Goal: Task Accomplishment & Management: Use online tool/utility

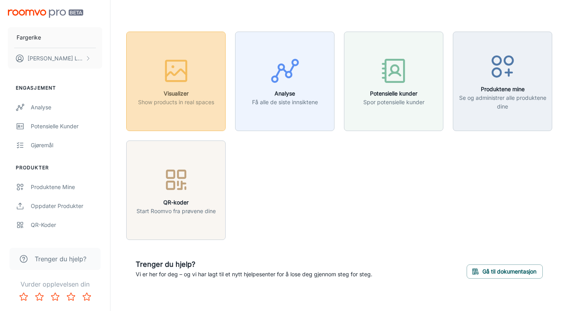
click at [179, 73] on icon "button" at bounding box center [176, 71] width 30 height 30
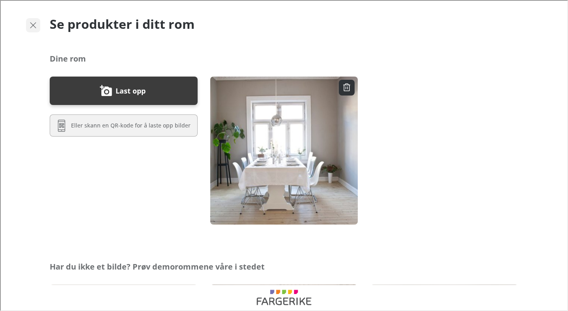
click at [34, 20] on icon "button" at bounding box center [32, 24] width 9 height 9
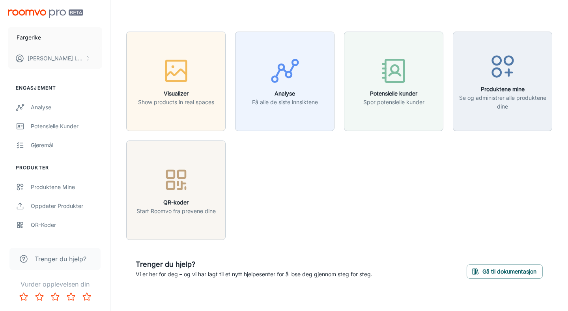
click at [238, 141] on div "Visualizer Show products in real spaces Analyse Få alle de siste innsiktene Pot…" at bounding box center [334, 131] width 435 height 218
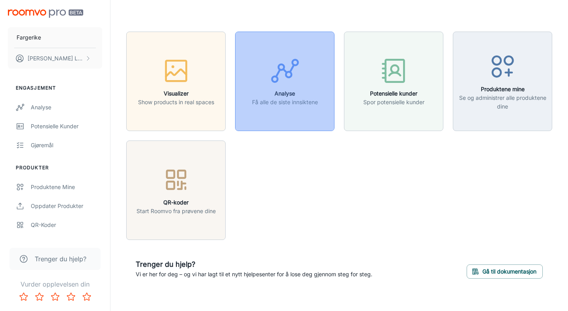
click at [278, 97] on h6 "Analyse" at bounding box center [285, 93] width 66 height 9
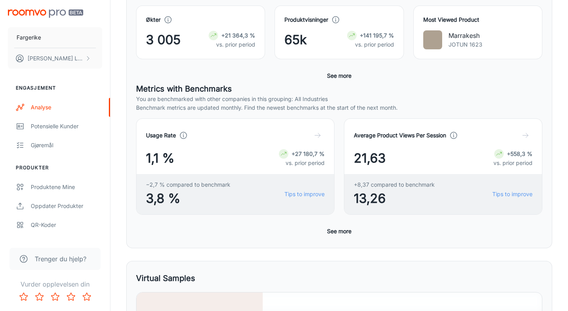
scroll to position [156, 0]
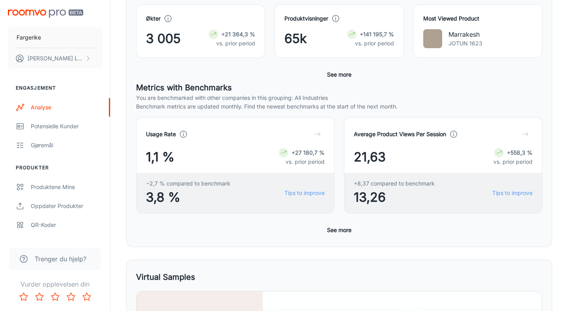
click at [346, 230] on button "See more" at bounding box center [339, 230] width 31 height 14
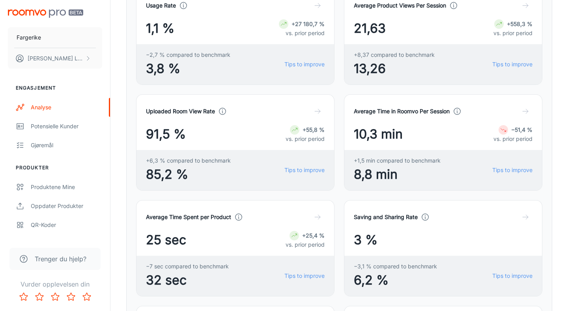
scroll to position [285, 0]
